Goal: Find specific page/section: Find specific page/section

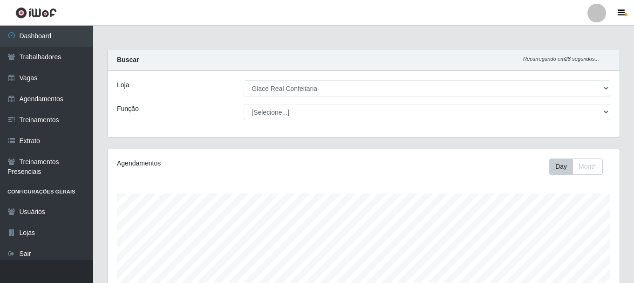
select select "445"
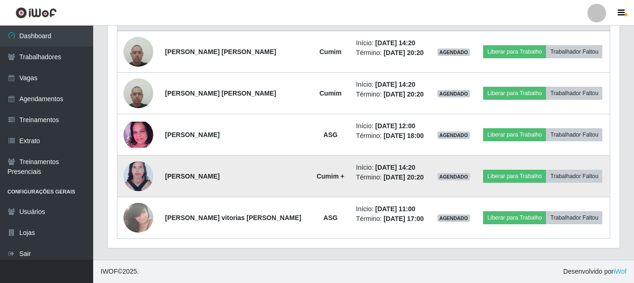
scroll to position [145, 0]
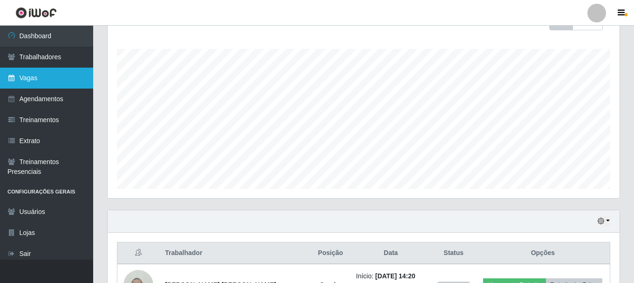
click at [37, 81] on link "Vagas" at bounding box center [46, 78] width 93 height 21
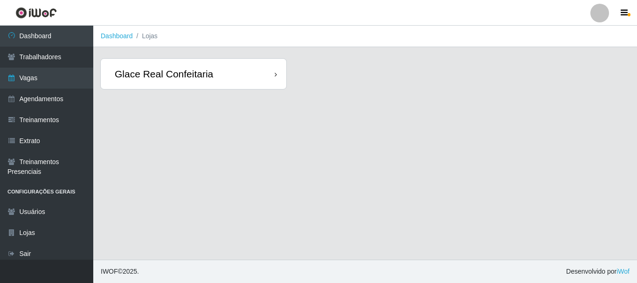
click at [202, 79] on div "Glace Real Confeitaria" at bounding box center [164, 74] width 98 height 12
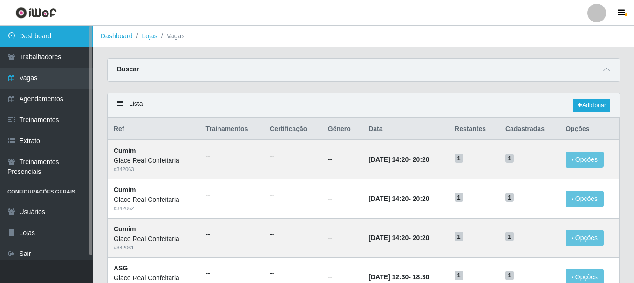
click at [52, 40] on link "Dashboard" at bounding box center [46, 36] width 93 height 21
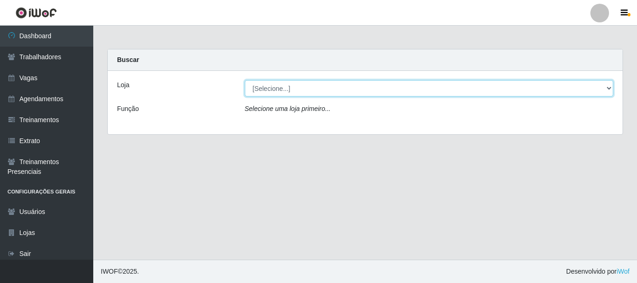
click at [310, 85] on select "[Selecione...] Glace Real Confeitaria" at bounding box center [429, 88] width 369 height 16
click at [245, 80] on select "[Selecione...] Glace Real Confeitaria" at bounding box center [429, 88] width 369 height 16
drag, startPoint x: 317, startPoint y: 89, endPoint x: 321, endPoint y: 96, distance: 7.7
click at [321, 96] on select "[Selecione...] Glace Real Confeitaria" at bounding box center [429, 88] width 369 height 16
select select "445"
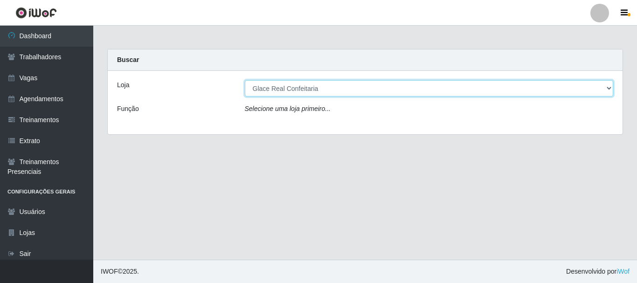
click at [245, 80] on select "[Selecione...] Glace Real Confeitaria" at bounding box center [429, 88] width 369 height 16
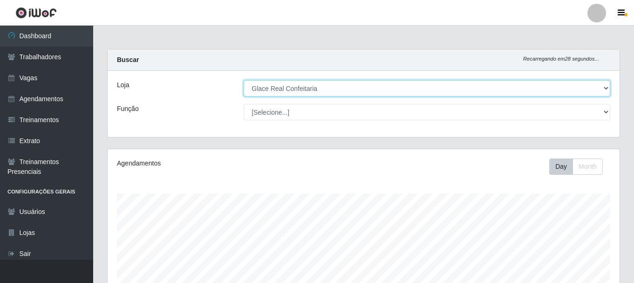
scroll to position [170, 0]
